Goal: Navigation & Orientation: Go to known website

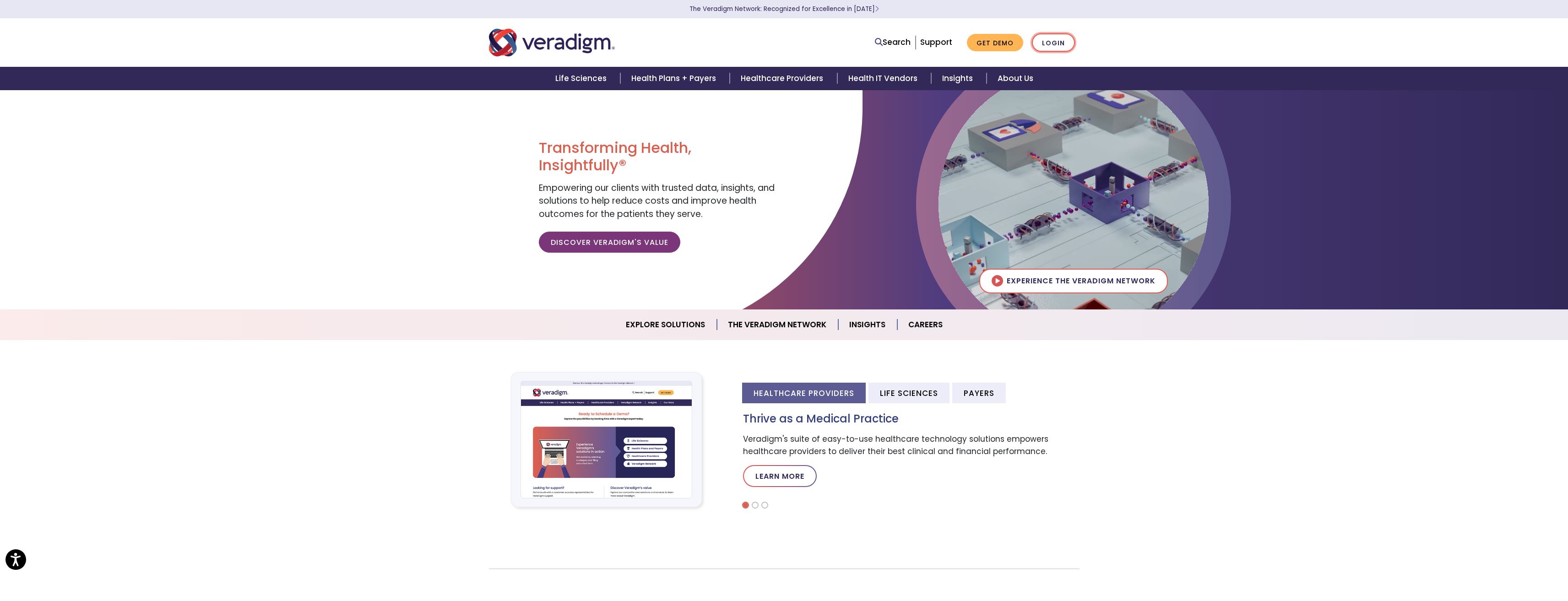
click at [1060, 38] on link "Login" at bounding box center [1053, 43] width 43 height 19
